Goal: Check status: Check status

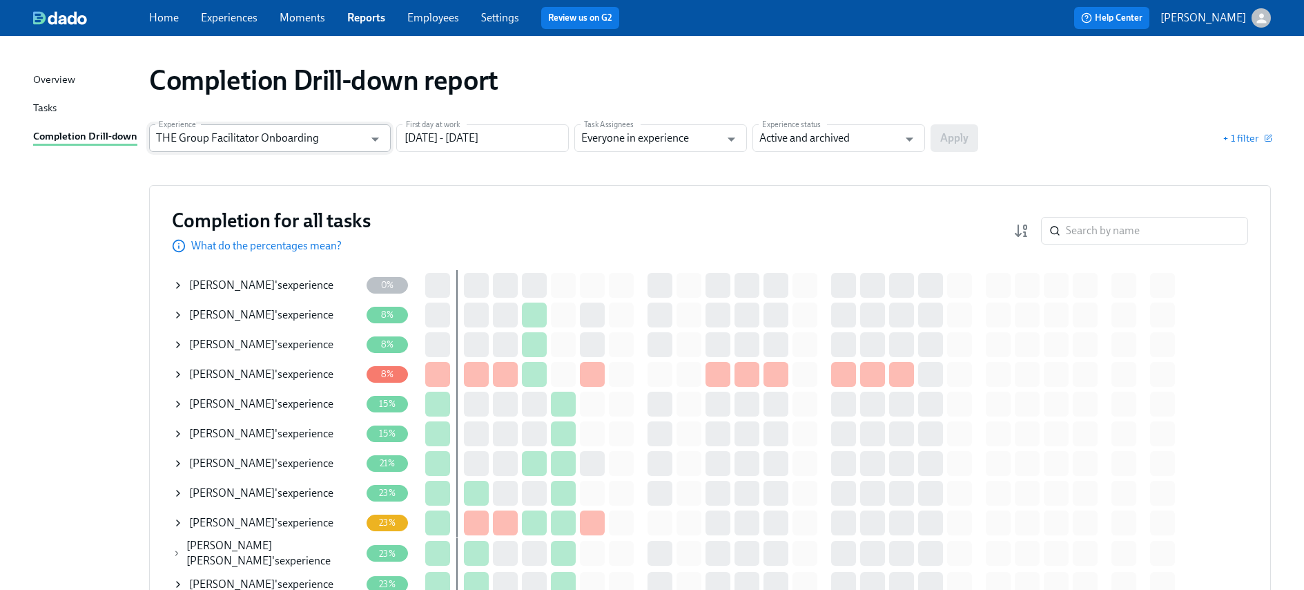
click at [293, 134] on input "THE Group Facilitator Onboarding" at bounding box center [260, 138] width 208 height 28
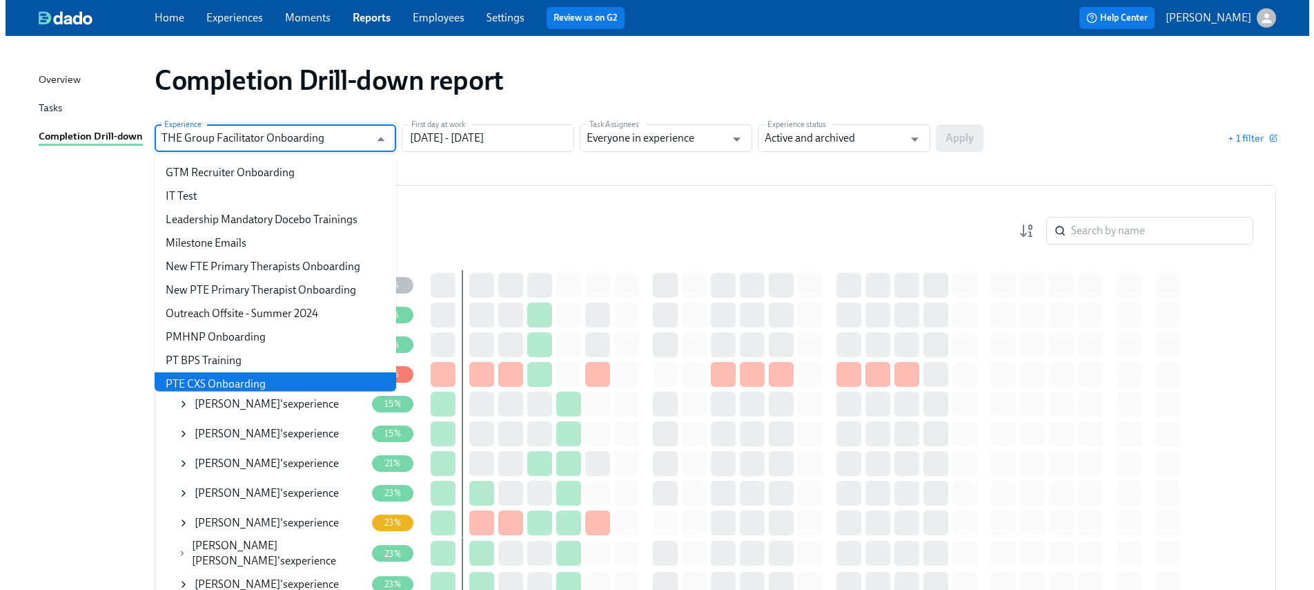
scroll to position [650, 0]
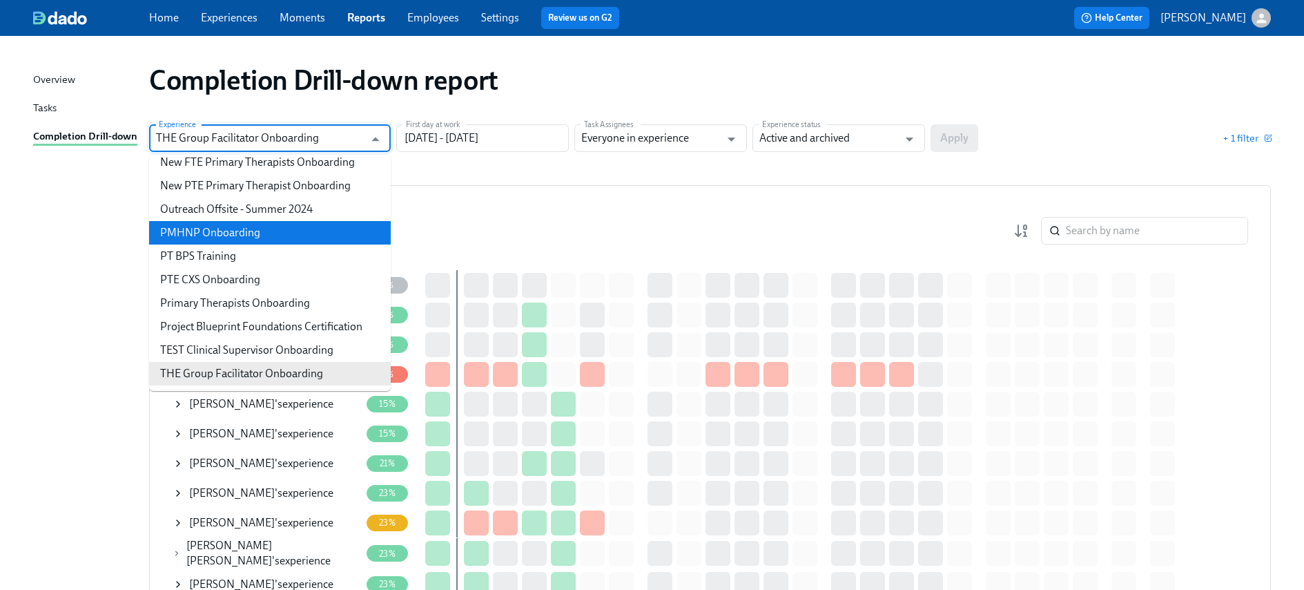
click at [235, 226] on li "PMHNP Onboarding" at bounding box center [270, 232] width 242 height 23
type input "PMHNP Onboarding"
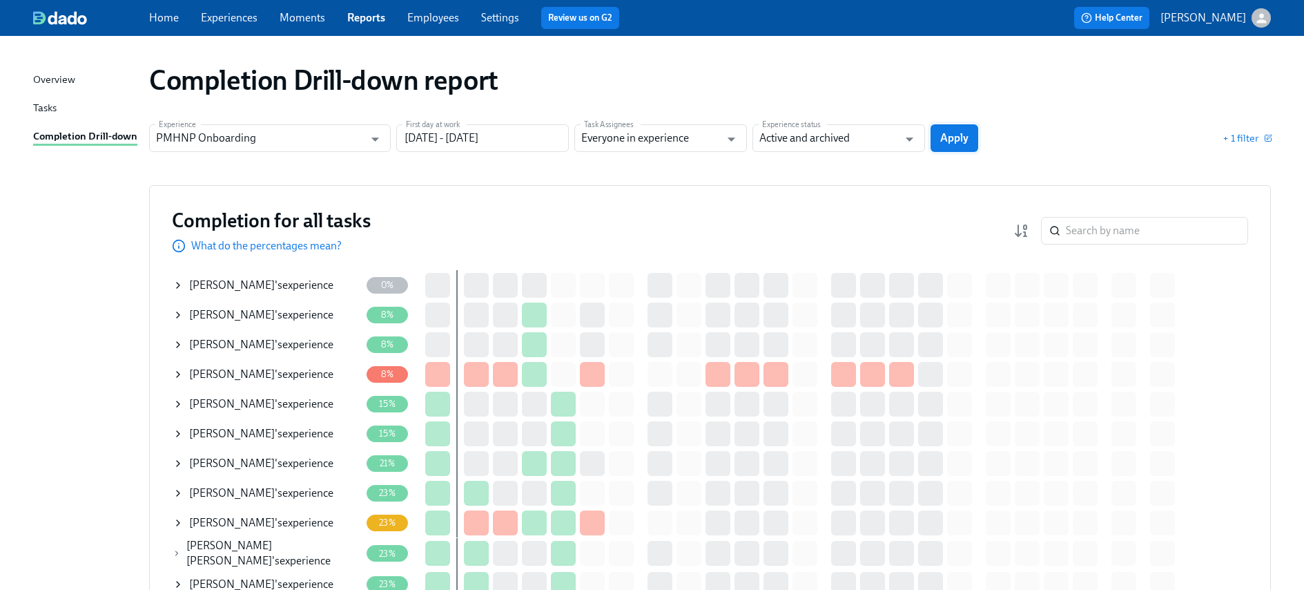
click at [948, 135] on span "Apply" at bounding box center [954, 138] width 28 height 14
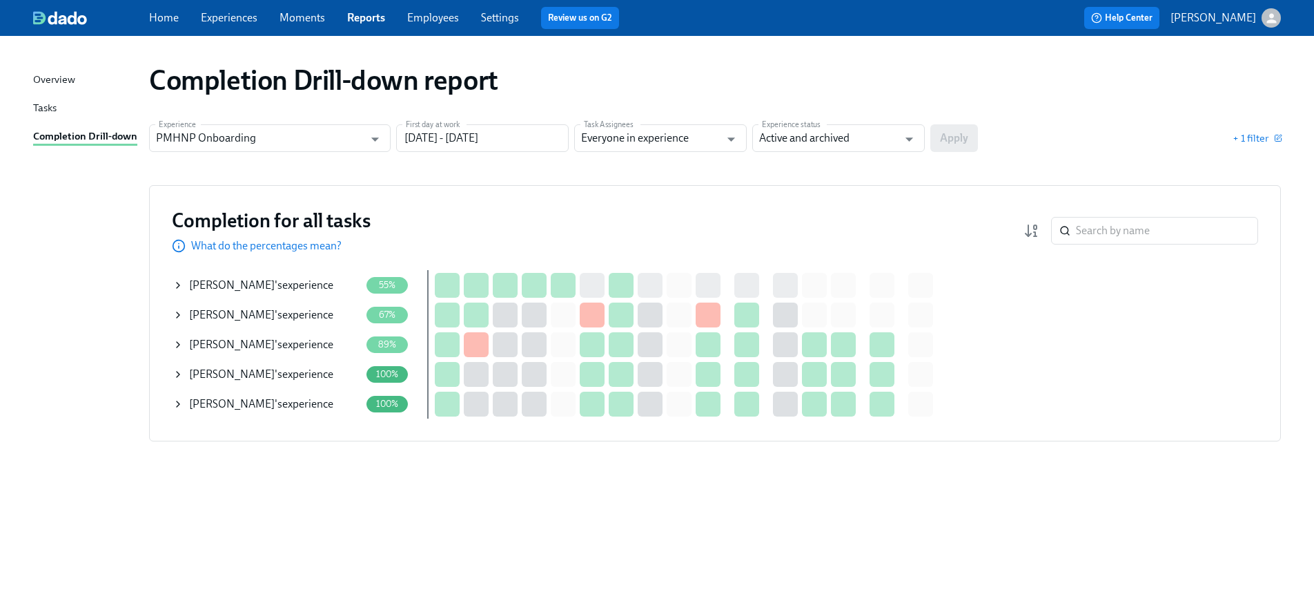
click at [177, 284] on icon at bounding box center [178, 285] width 3 height 6
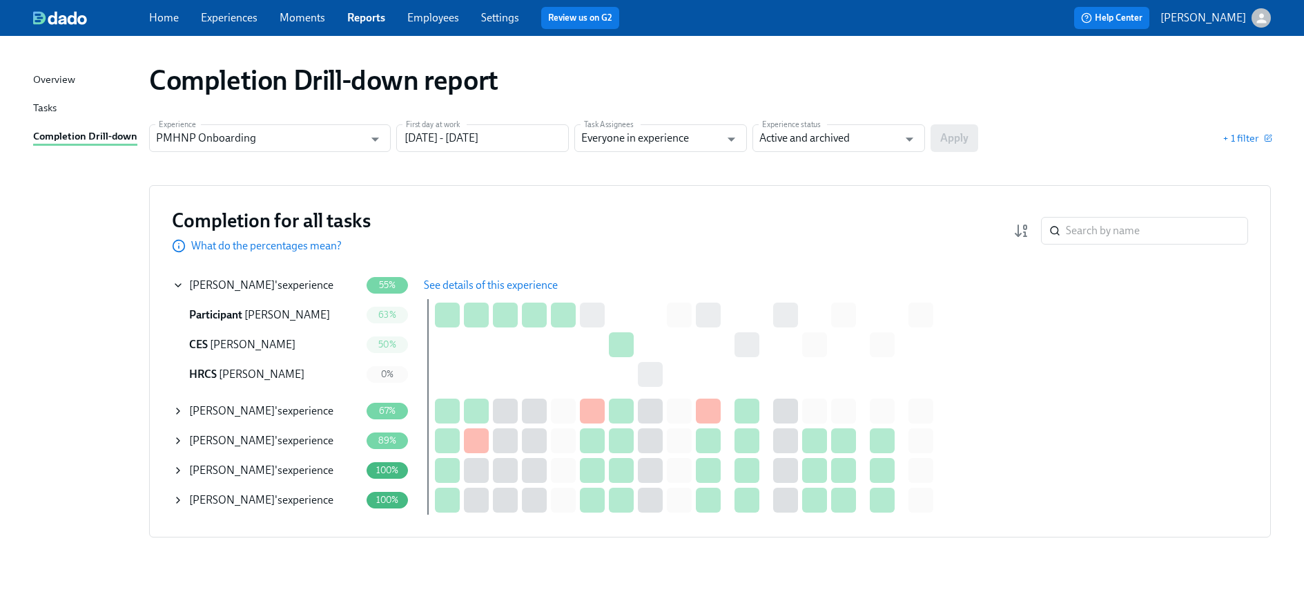
click at [470, 283] on span "See details of this experience" at bounding box center [491, 285] width 134 height 14
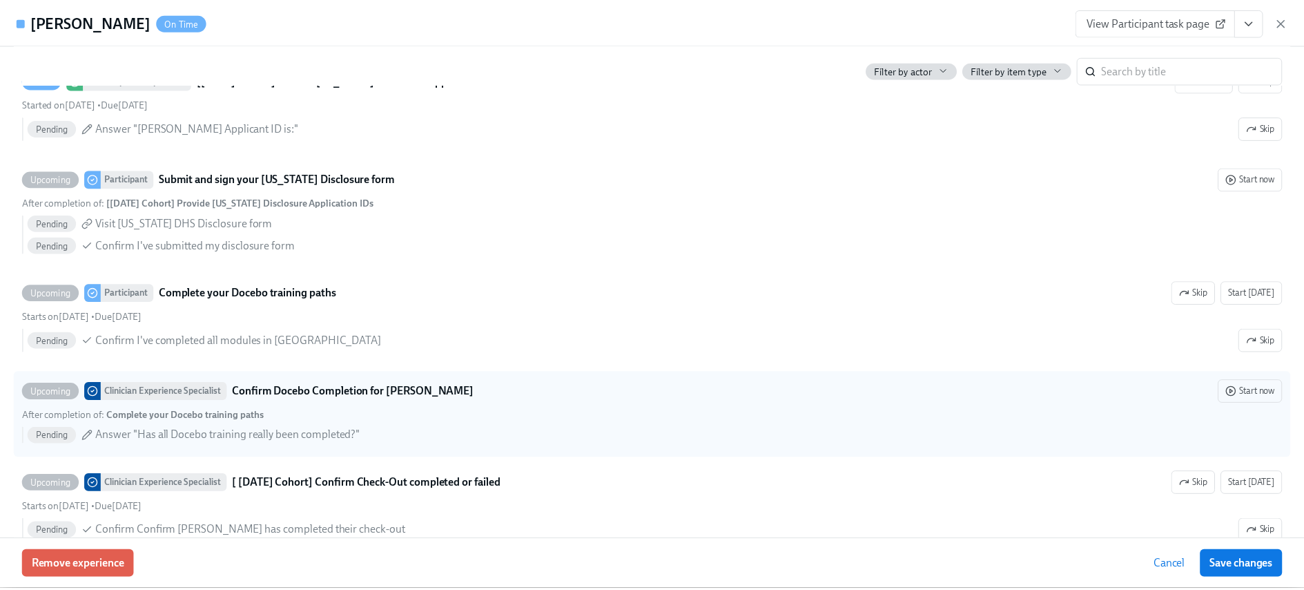
scroll to position [1425, 0]
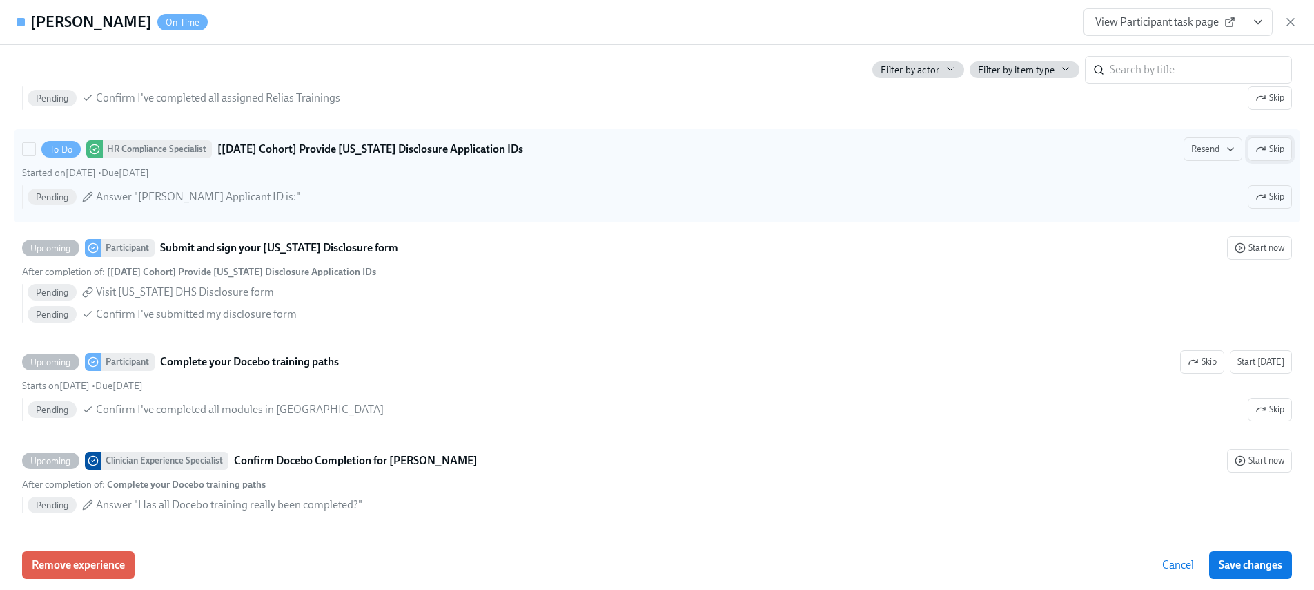
click at [1261, 151] on span "Skip" at bounding box center [1270, 149] width 29 height 14
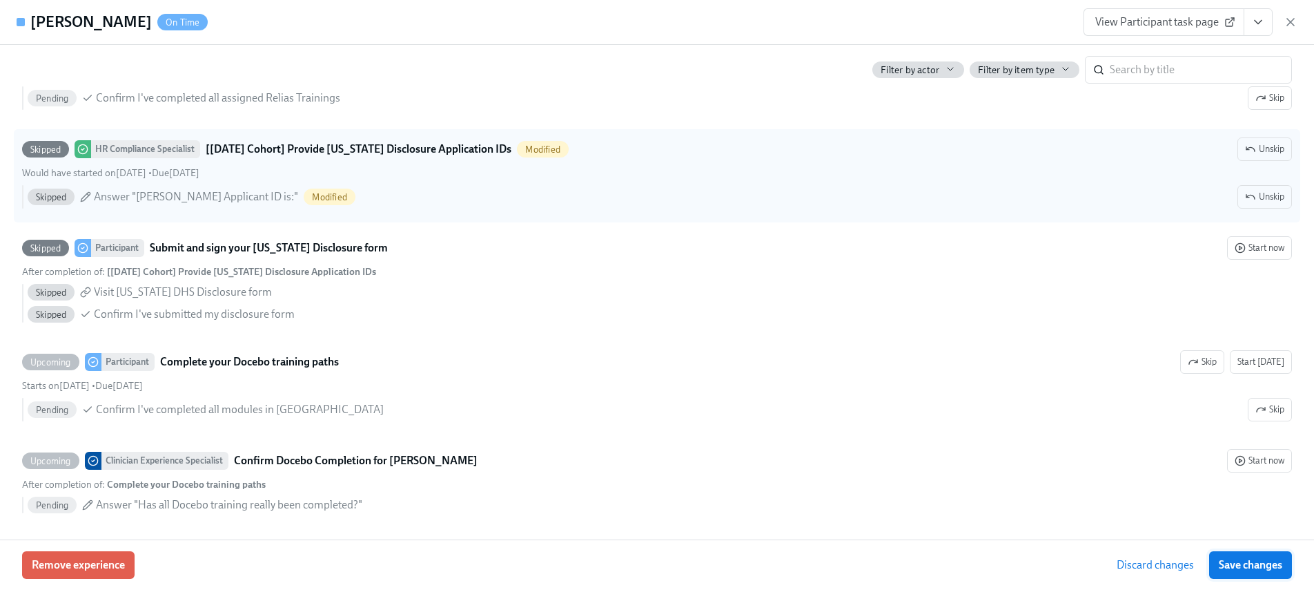
click at [1247, 558] on span "Save changes" at bounding box center [1251, 565] width 64 height 14
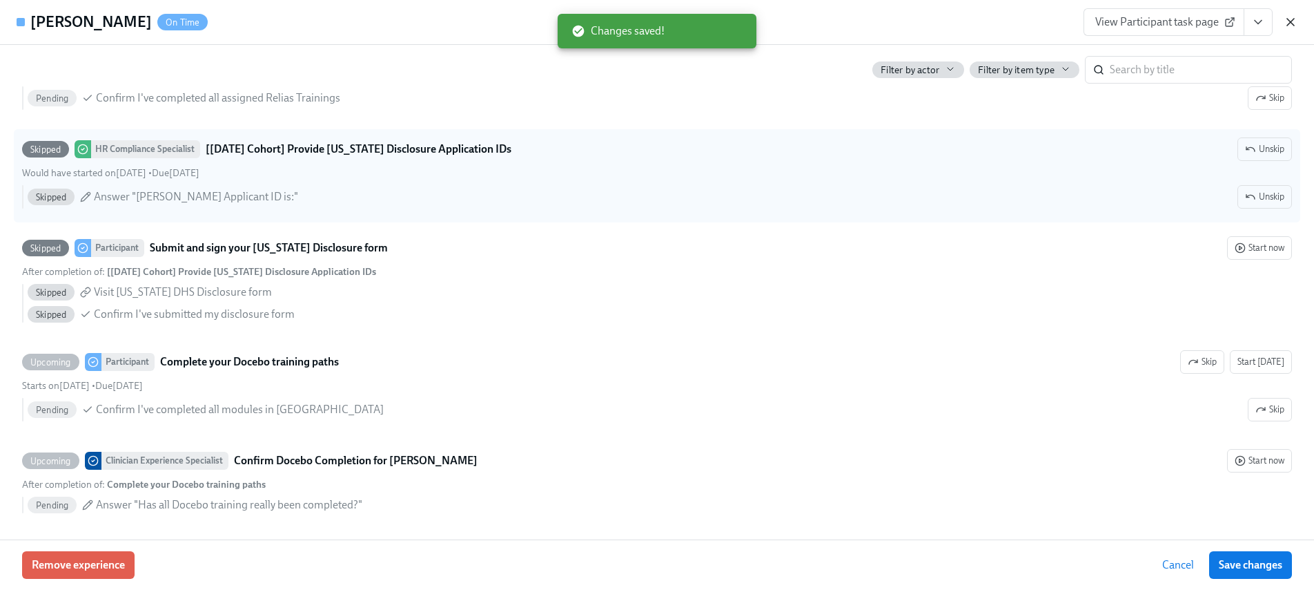
click at [1285, 23] on icon "button" at bounding box center [1291, 22] width 14 height 14
